Goal: Transaction & Acquisition: Book appointment/travel/reservation

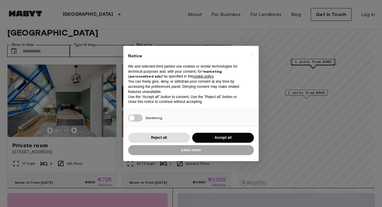
scroll to position [19, 0]
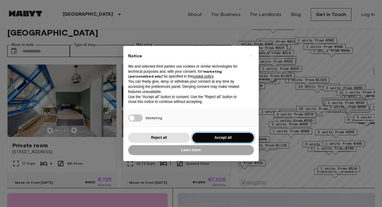
click at [223, 136] on button "Accept all" at bounding box center [223, 138] width 62 height 10
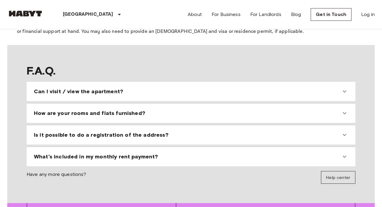
scroll to position [526, 0]
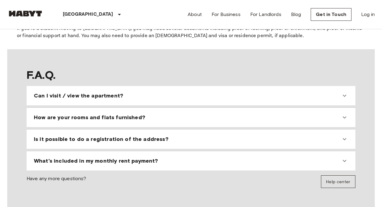
click at [343, 95] on icon at bounding box center [344, 95] width 7 height 7
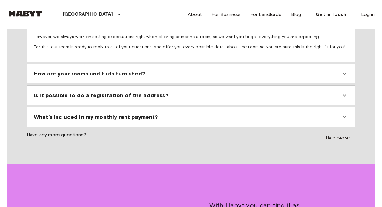
scroll to position [617, 0]
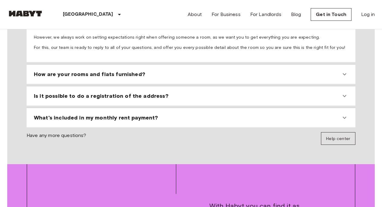
click at [345, 72] on icon at bounding box center [344, 74] width 7 height 7
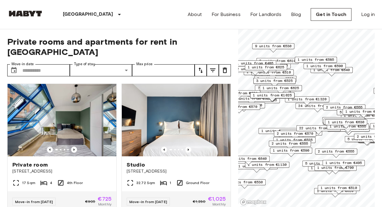
scroll to position [0, 0]
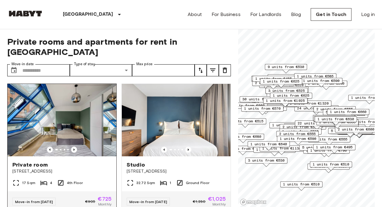
click at [68, 161] on div "Private room" at bounding box center [61, 164] width 99 height 7
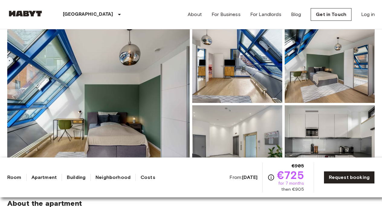
scroll to position [59, 0]
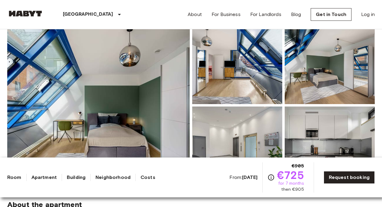
click at [14, 177] on link "Room" at bounding box center [14, 177] width 14 height 7
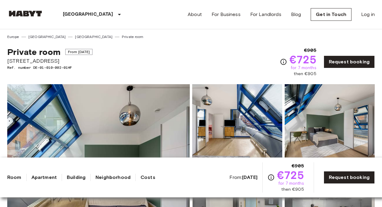
click at [51, 179] on link "Apartment" at bounding box center [43, 177] width 25 height 7
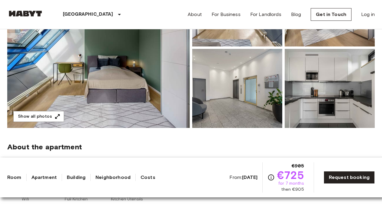
scroll to position [111, 0]
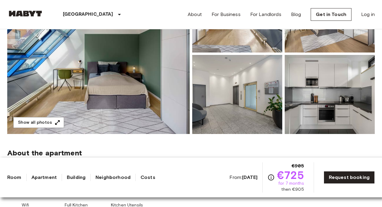
click at [79, 178] on link "Building" at bounding box center [76, 177] width 19 height 7
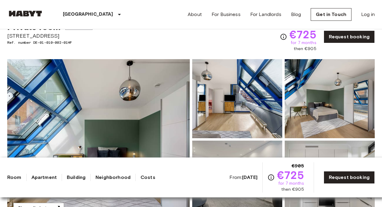
scroll to position [0, 0]
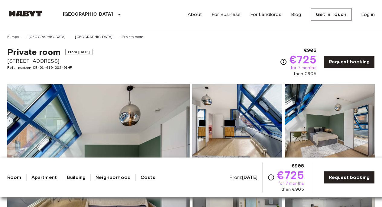
click at [79, 176] on link "Building" at bounding box center [76, 177] width 19 height 7
click at [113, 177] on link "Neighborhood" at bounding box center [112, 177] width 35 height 7
click at [296, 34] on div "Europe Germany Berlin Private room" at bounding box center [190, 34] width 367 height 10
